Goal: Navigation & Orientation: Understand site structure

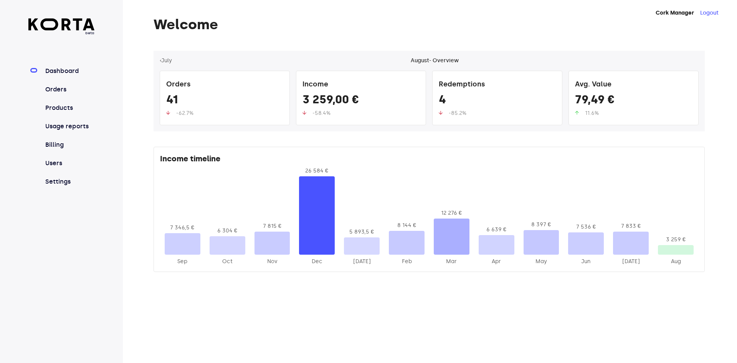
click at [669, 244] on div "3 259 €" at bounding box center [676, 241] width 36 height 10
click at [668, 251] on div at bounding box center [676, 250] width 36 height 10
click at [76, 92] on link "Orders" at bounding box center [69, 89] width 51 height 9
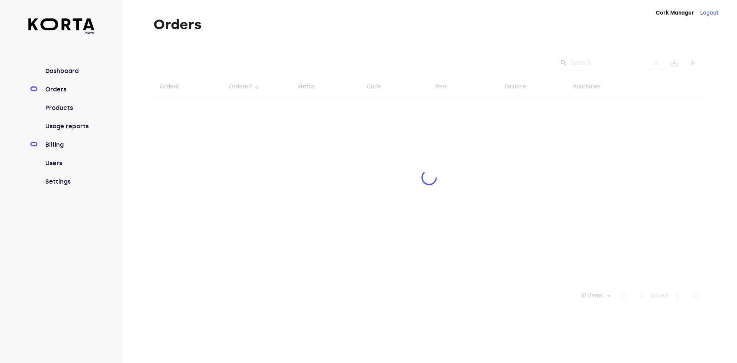
click at [60, 144] on link "Billing" at bounding box center [69, 144] width 51 height 9
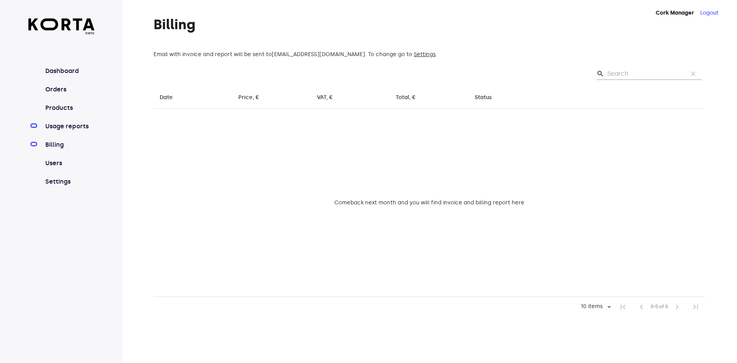
click at [81, 127] on link "Usage reports" at bounding box center [69, 126] width 51 height 9
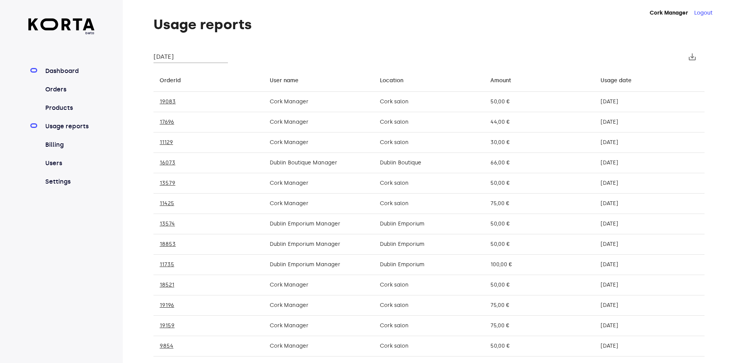
click at [74, 74] on link "Dashboard" at bounding box center [69, 70] width 51 height 9
